Goal: Task Accomplishment & Management: Use online tool/utility

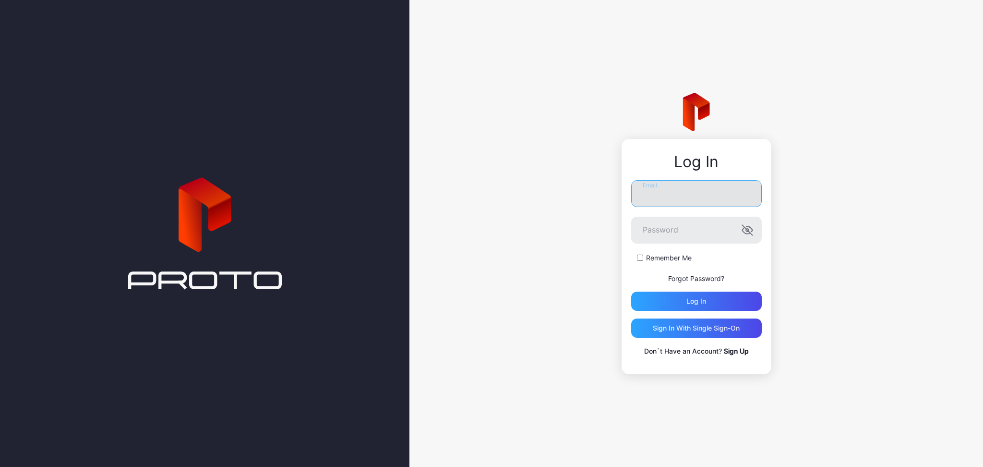
click at [669, 191] on input "Email" at bounding box center [696, 193] width 131 height 27
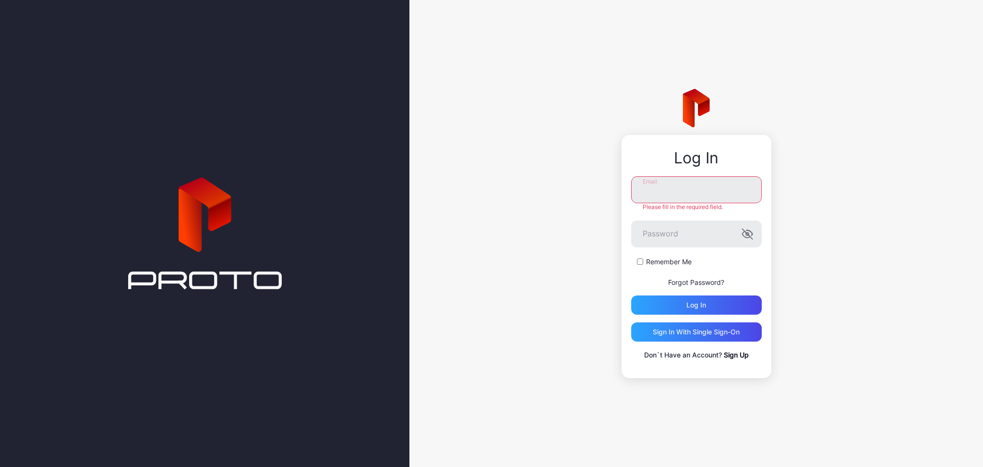
type input "**********"
click at [691, 309] on div "Log in" at bounding box center [696, 304] width 131 height 19
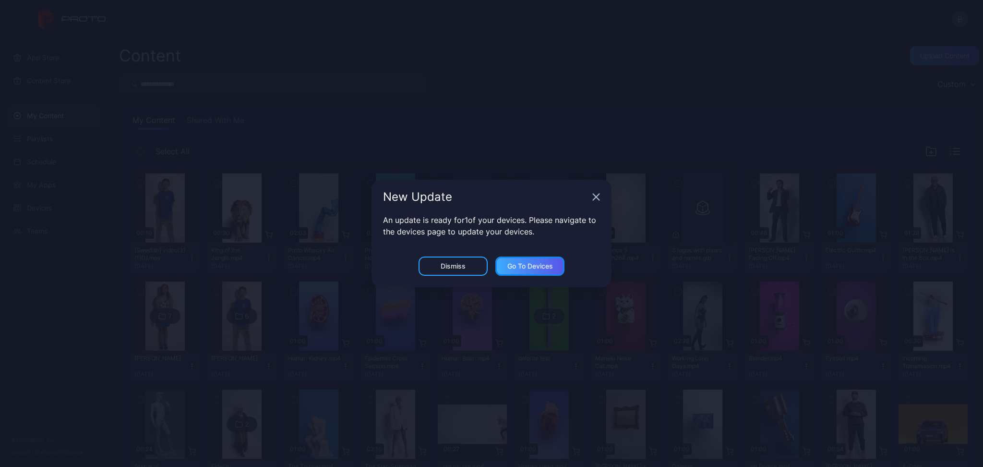
click at [515, 270] on div "Go to devices" at bounding box center [529, 265] width 69 height 19
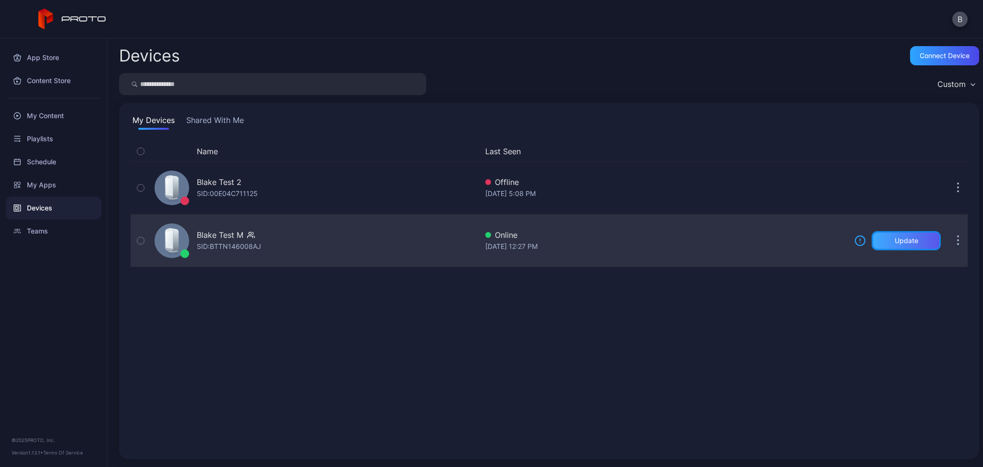
click at [873, 242] on div "Update" at bounding box center [906, 240] width 69 height 19
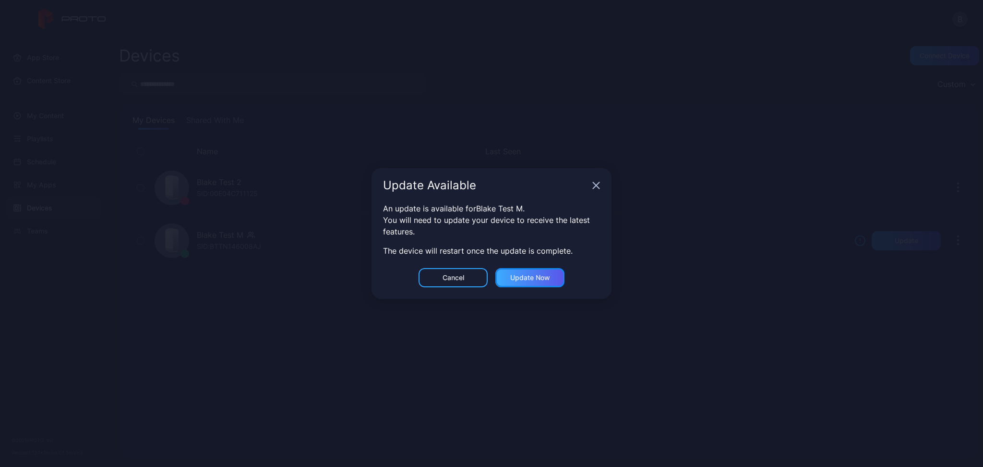
click at [528, 277] on div "Update now" at bounding box center [530, 278] width 40 height 8
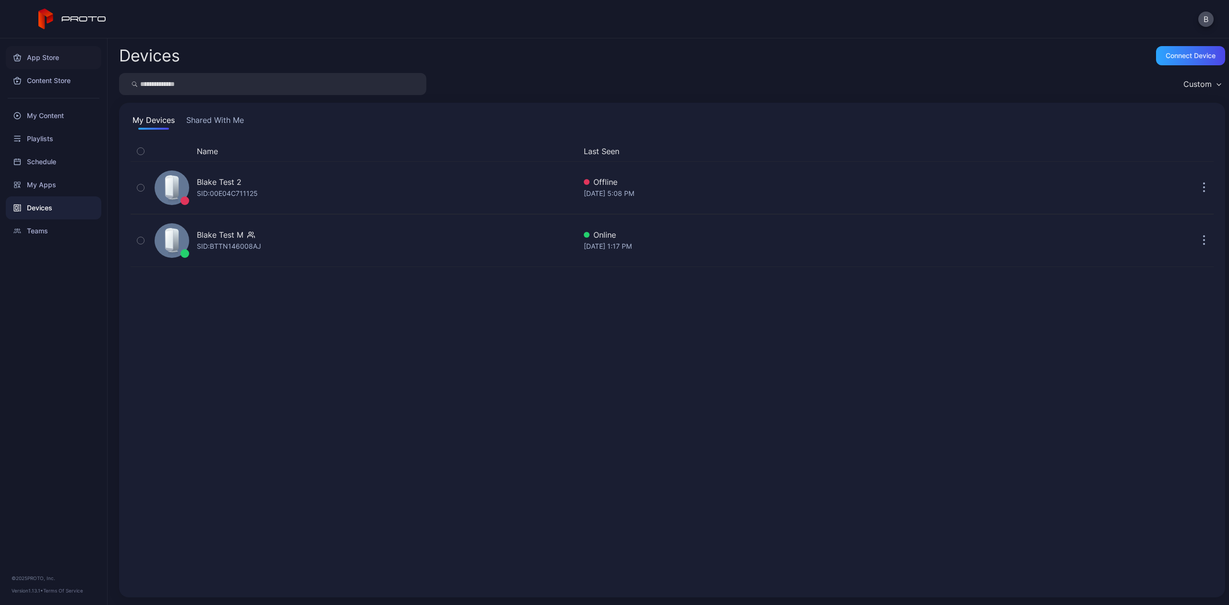
click at [37, 62] on div "App Store" at bounding box center [54, 57] width 96 height 23
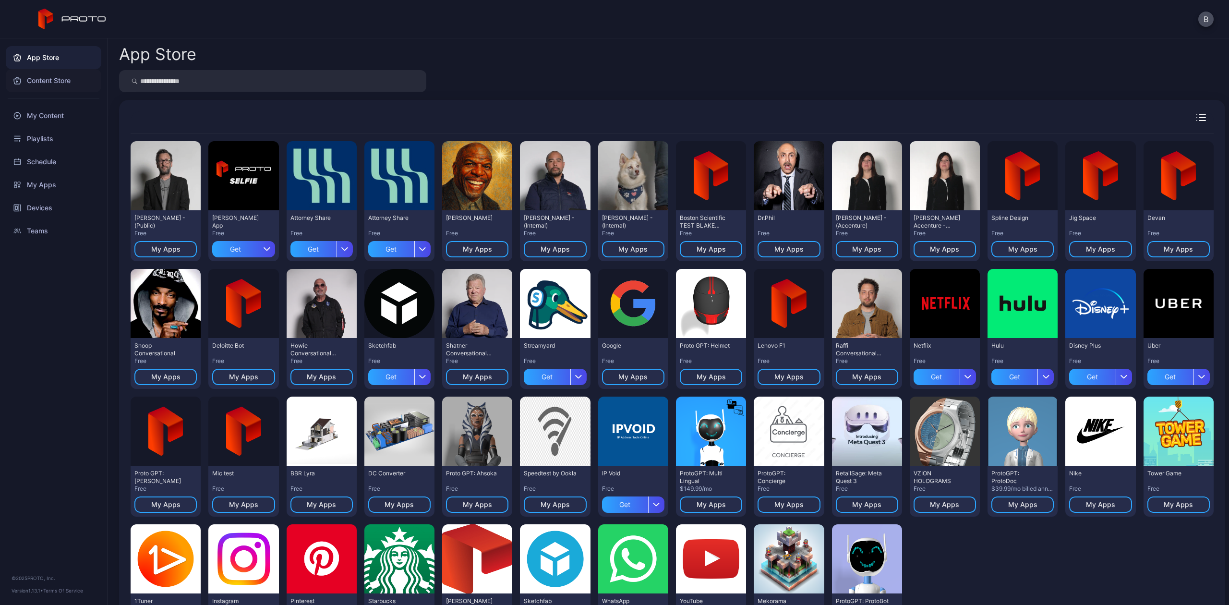
click at [50, 89] on div "Content Store" at bounding box center [54, 80] width 96 height 23
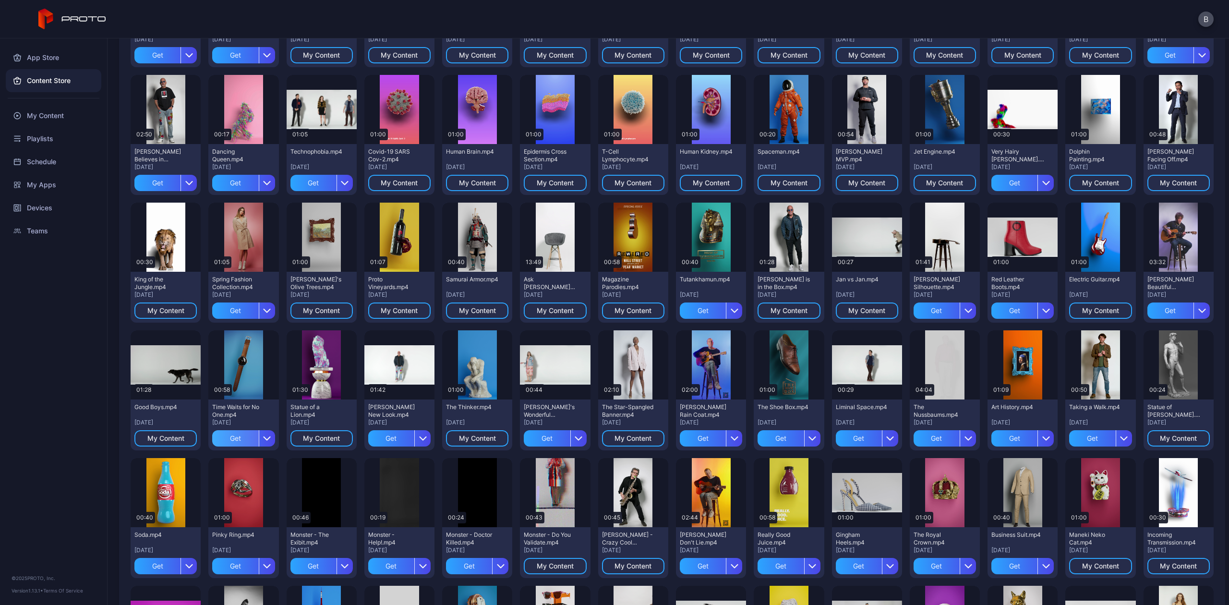
scroll to position [182, 0]
